Goal: Task Accomplishment & Management: Manage account settings

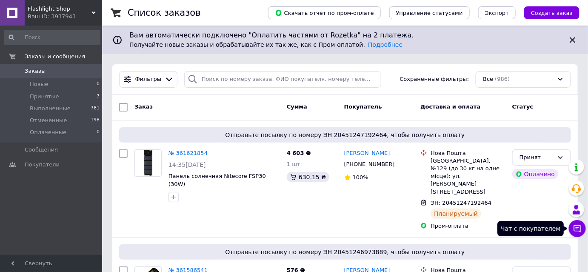
click at [576, 229] on icon at bounding box center [576, 228] width 7 height 7
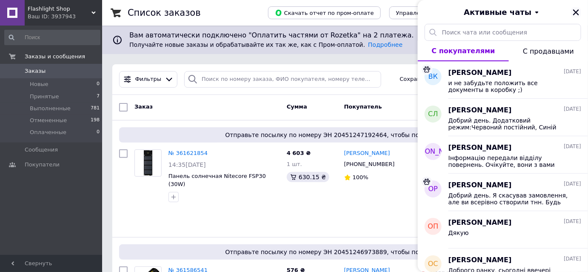
click at [577, 13] on icon "Закрыть" at bounding box center [576, 12] width 6 height 6
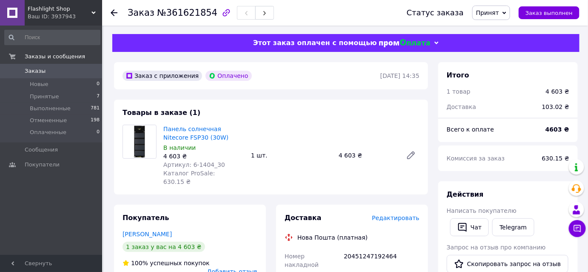
click at [111, 9] on icon at bounding box center [114, 12] width 7 height 7
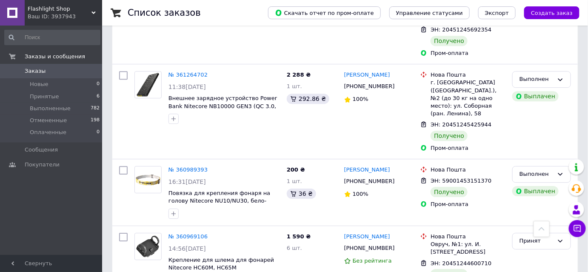
scroll to position [812, 0]
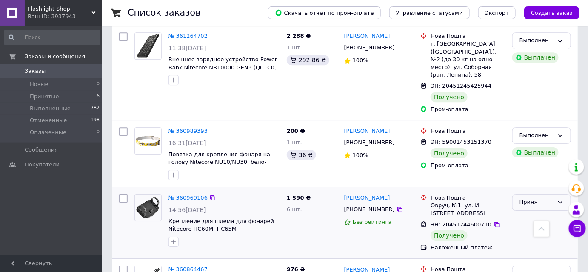
click at [542, 198] on div "Принят" at bounding box center [536, 202] width 34 height 9
click at [541, 212] on li "Выполнен" at bounding box center [541, 220] width 58 height 16
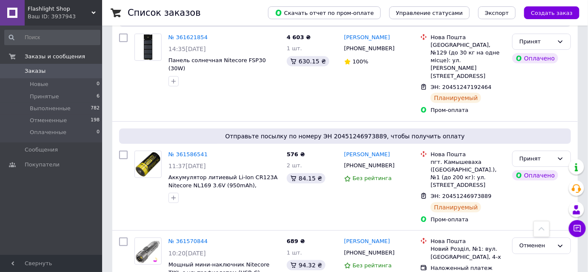
scroll to position [0, 0]
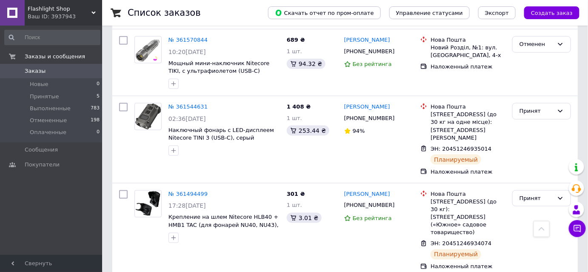
scroll to position [116, 0]
